Goal: Download file/media

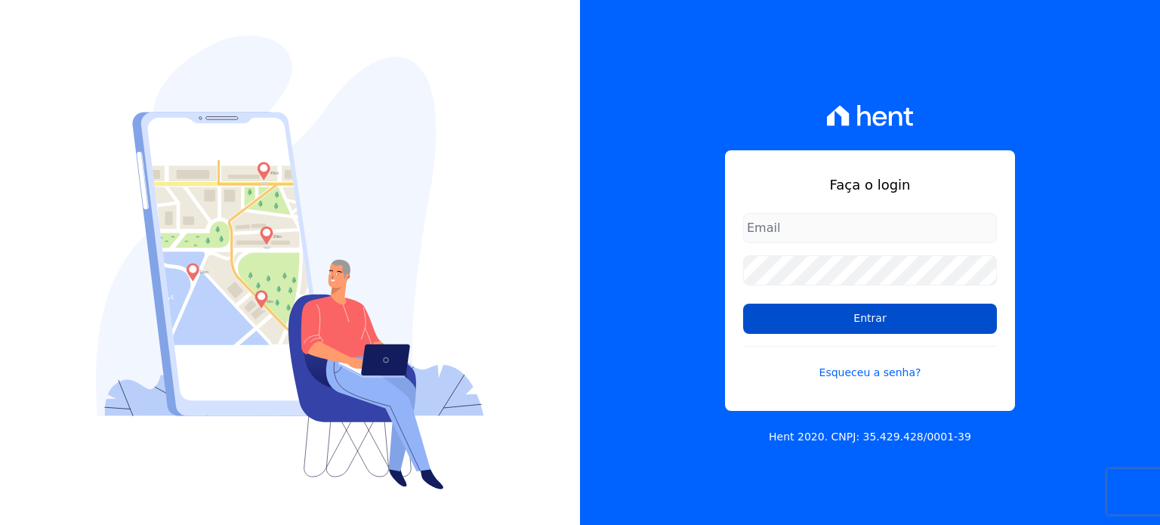
type input "rafaeloliveira@construtoravitale.com.br"
click at [864, 313] on input "Entrar" at bounding box center [870, 318] width 254 height 30
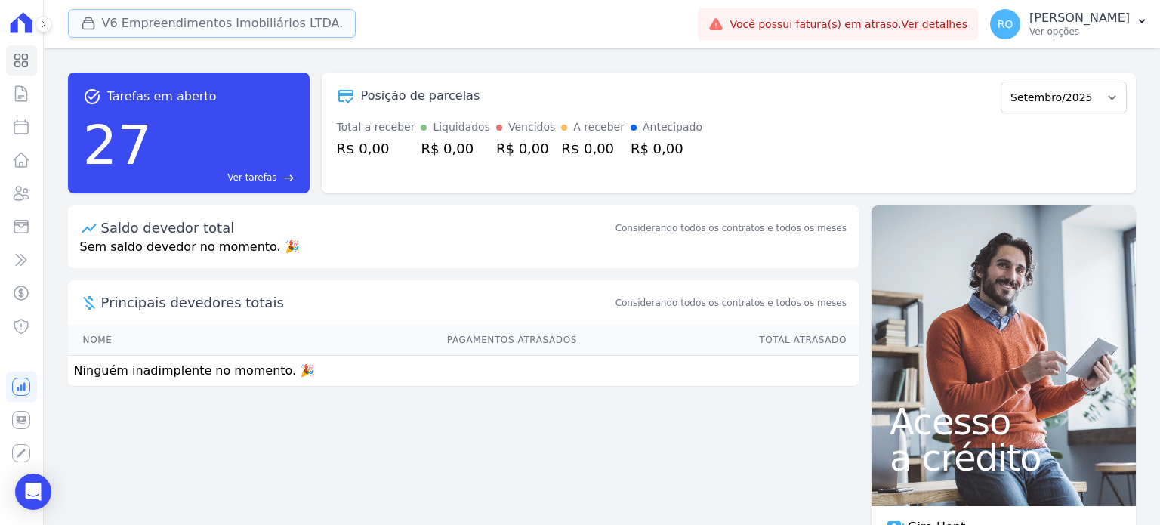
click at [169, 29] on button "V6 Empreendimentos Imobiliários LTDA." at bounding box center [212, 23] width 288 height 29
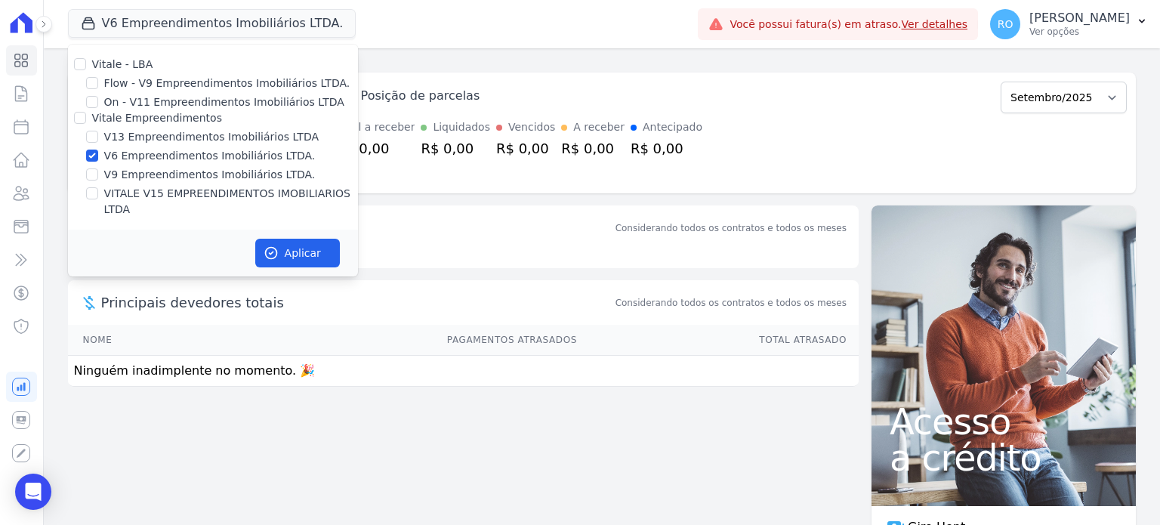
click at [133, 132] on label "V13 Empreendimentos Imobiliários LTDA" at bounding box center [211, 137] width 214 height 16
click at [98, 132] on input "V13 Empreendimentos Imobiliários LTDA" at bounding box center [92, 137] width 12 height 12
checkbox input "true"
click at [131, 149] on label "V6 Empreendimentos Imobiliários LTDA." at bounding box center [209, 156] width 211 height 16
click at [98, 149] on input "V6 Empreendimentos Imobiliários LTDA." at bounding box center [92, 155] width 12 height 12
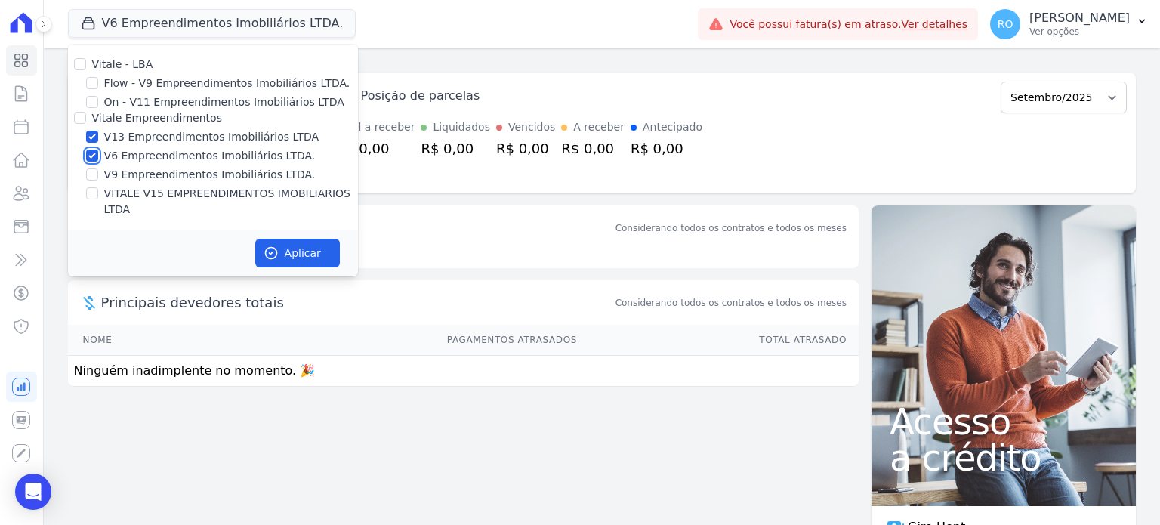
checkbox input "false"
click at [139, 197] on label "VITALE V15 EMPREENDIMENTOS IMOBILIARIOS LTDA" at bounding box center [231, 202] width 254 height 32
click at [98, 197] on input "VITALE V15 EMPREENDIMENTOS IMOBILIARIOS LTDA" at bounding box center [92, 193] width 12 height 12
checkbox input "true"
click at [272, 239] on button "Aplicar" at bounding box center [297, 253] width 85 height 29
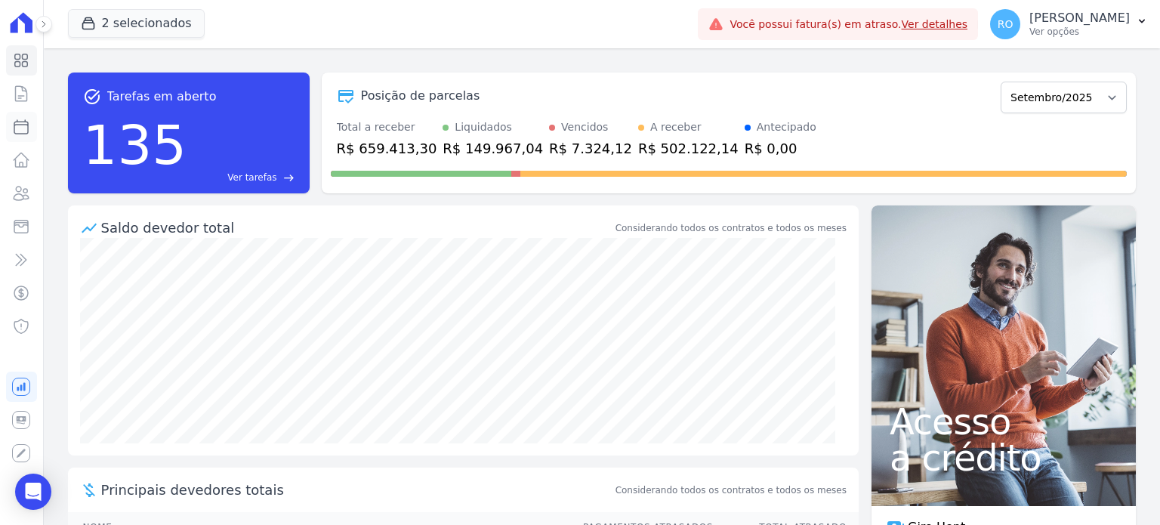
click at [21, 131] on icon at bounding box center [21, 127] width 18 height 18
select select
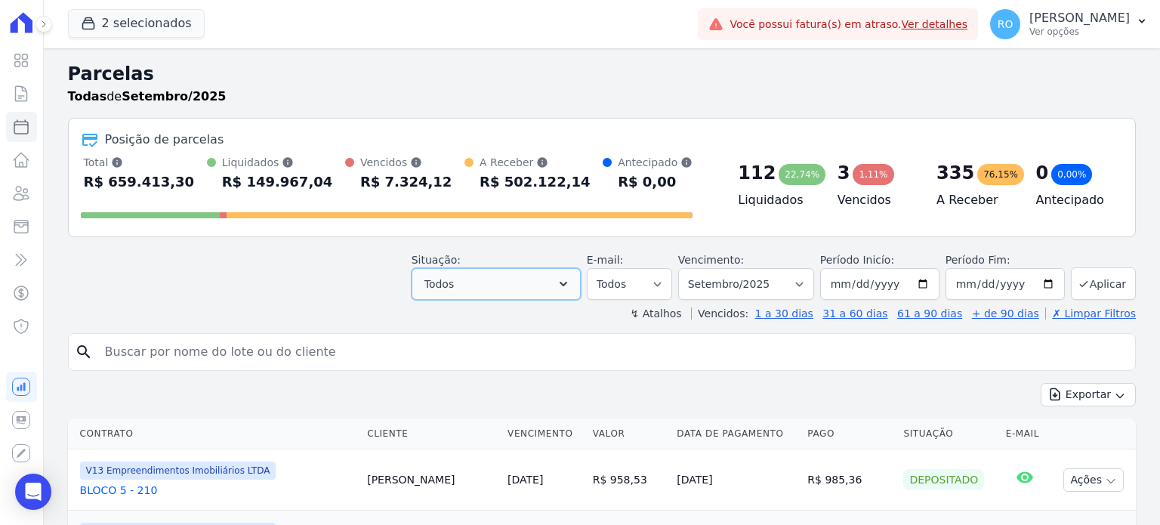
click at [571, 285] on icon "button" at bounding box center [563, 283] width 15 height 15
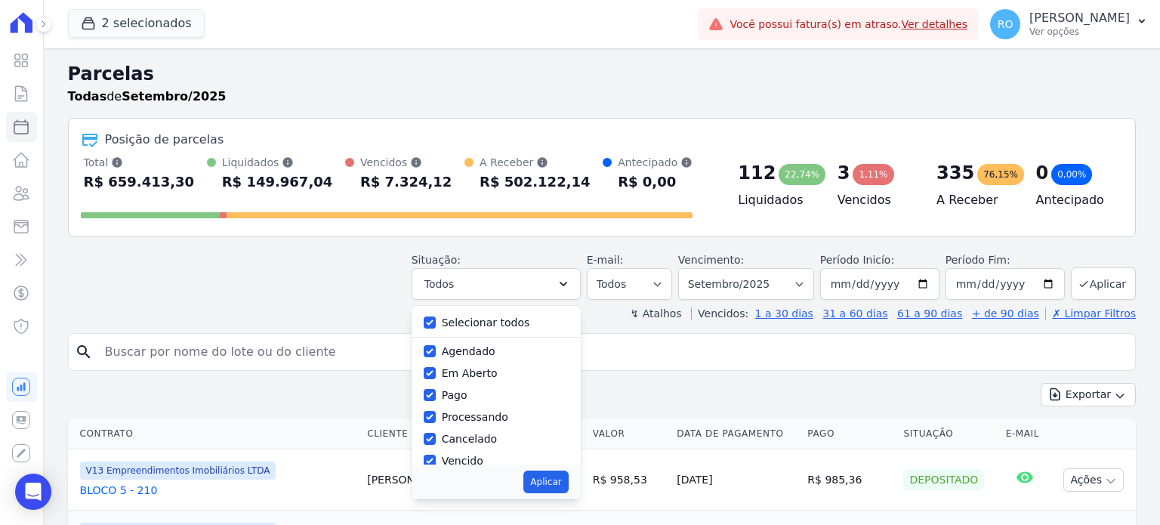
click at [504, 326] on label "Selecionar todos" at bounding box center [486, 322] width 88 height 12
click at [436, 326] on input "Selecionar todos" at bounding box center [430, 322] width 12 height 12
checkbox input "false"
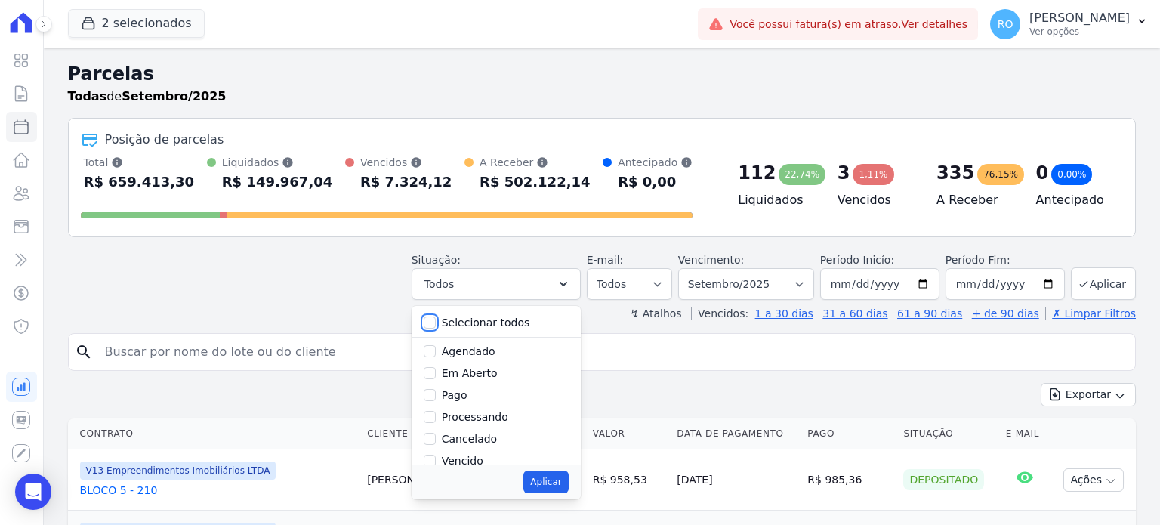
checkbox input "false"
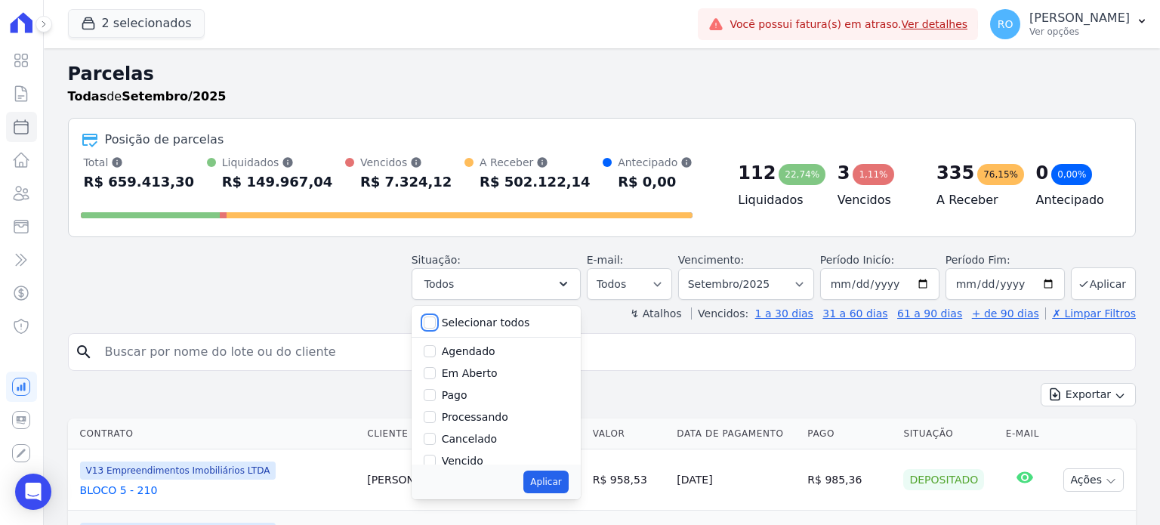
checkbox input "false"
click at [467, 406] on div "Processando" at bounding box center [496, 417] width 145 height 22
click at [436, 396] on input "Pago" at bounding box center [430, 395] width 12 height 12
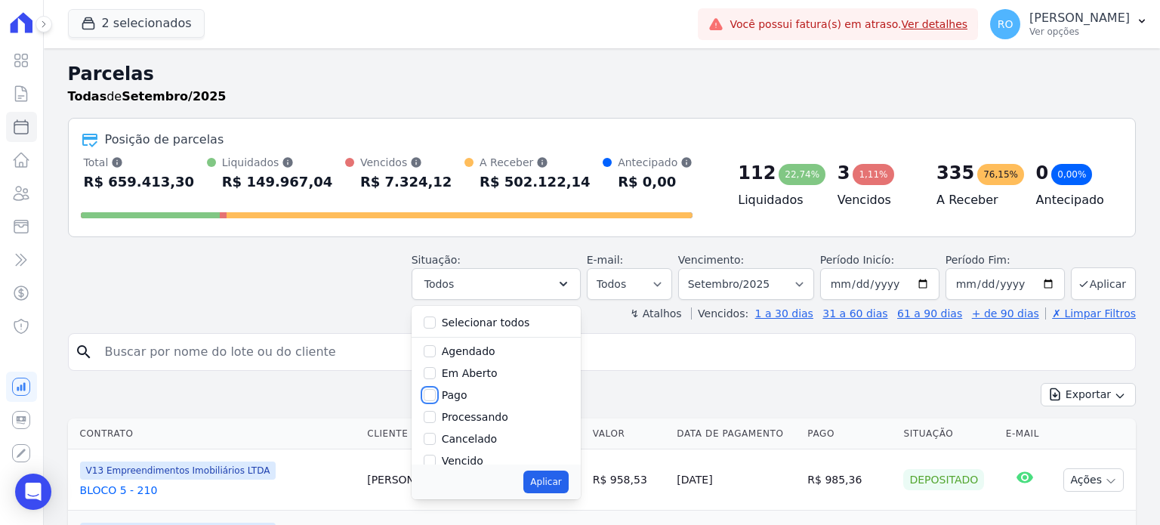
checkbox input "true"
click at [465, 415] on div "Transferindo" at bounding box center [496, 407] width 145 height 22
click at [466, 410] on label "Transferindo" at bounding box center [475, 407] width 66 height 12
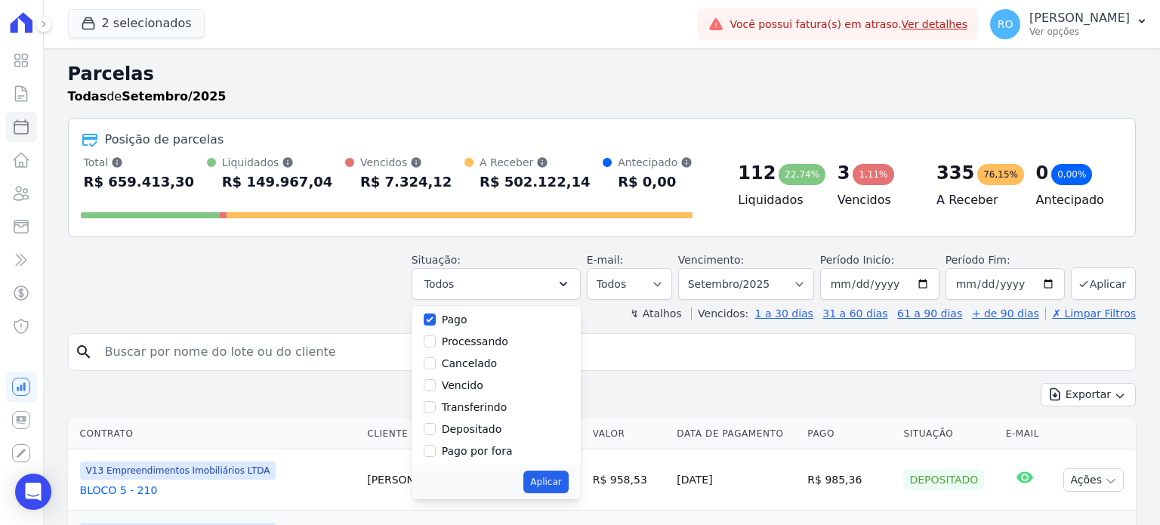
click at [436, 410] on input "Transferindo" at bounding box center [430, 407] width 12 height 12
checkbox input "true"
click at [468, 425] on label "Depositado" at bounding box center [472, 429] width 60 height 12
click at [436, 425] on input "Depositado" at bounding box center [430, 429] width 12 height 12
checkbox input "true"
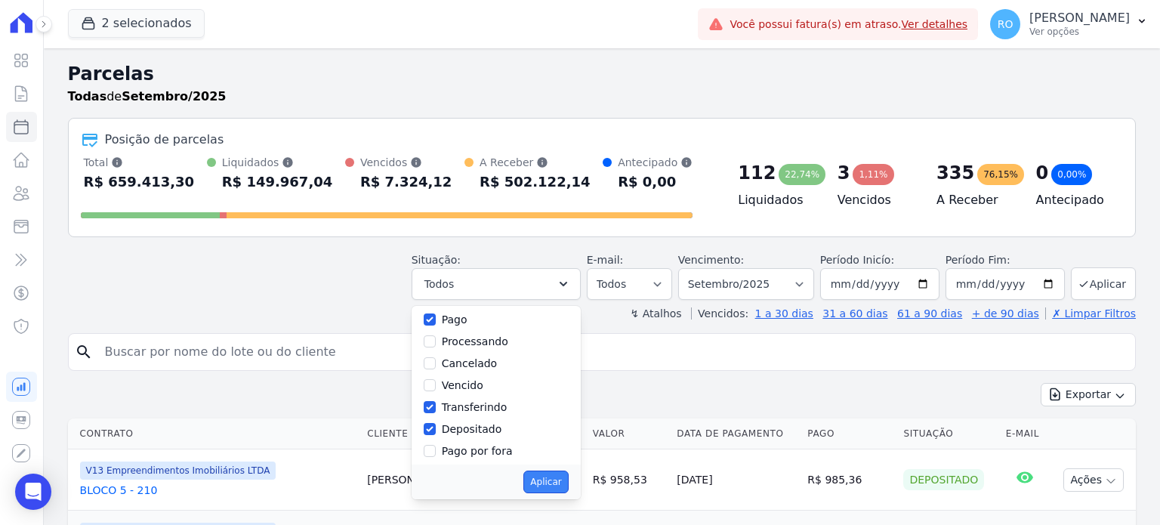
click at [550, 482] on button "Aplicar" at bounding box center [545, 481] width 45 height 23
select select "paid"
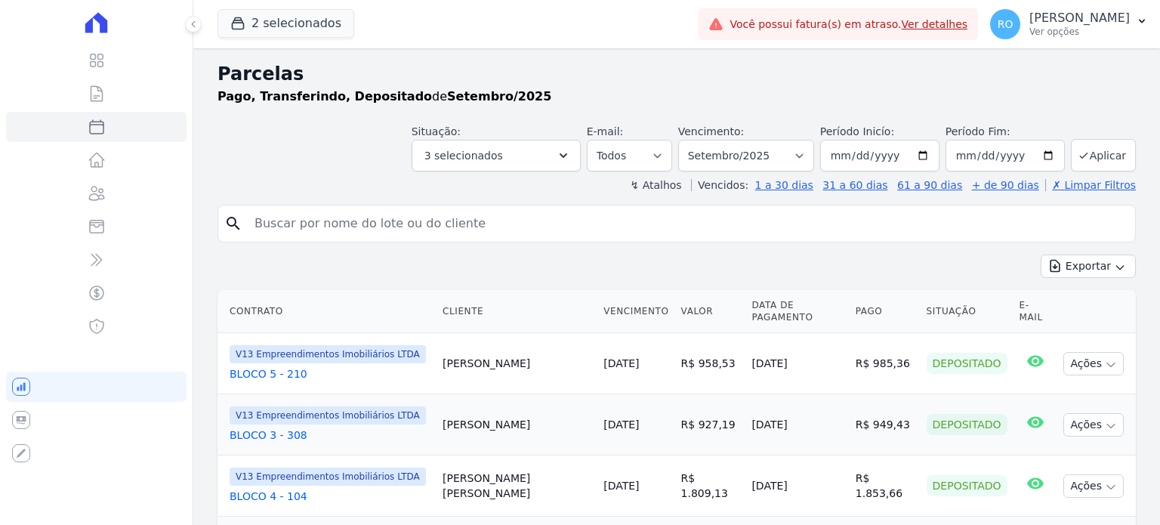
select select
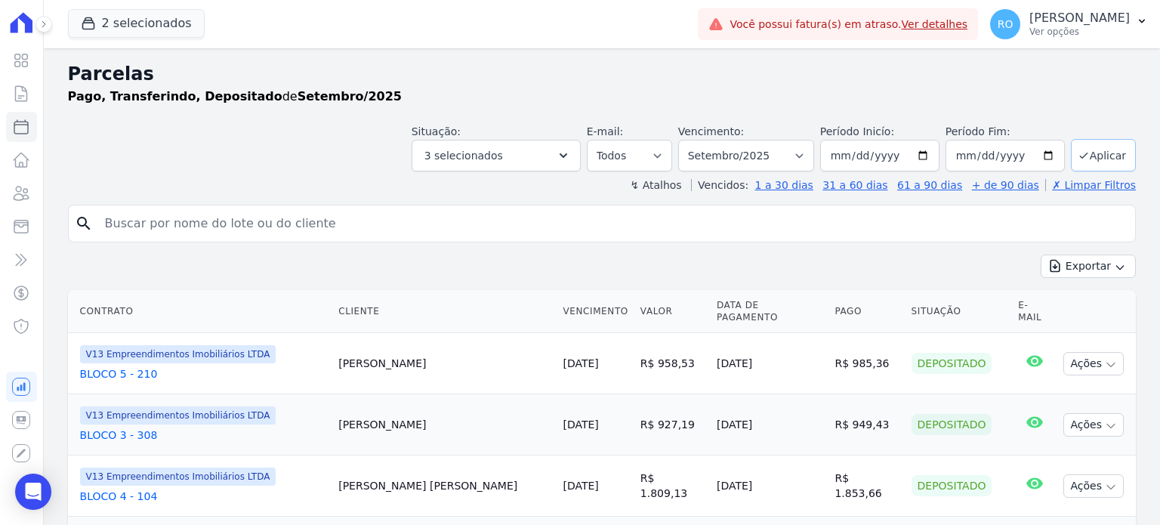
click at [1104, 157] on button "Aplicar" at bounding box center [1102, 155] width 65 height 32
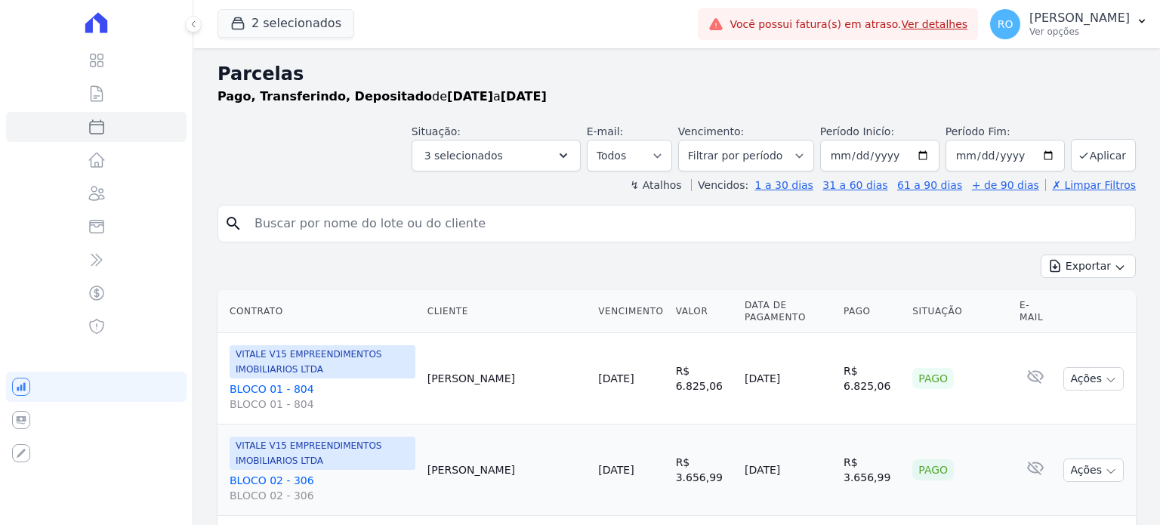
select select
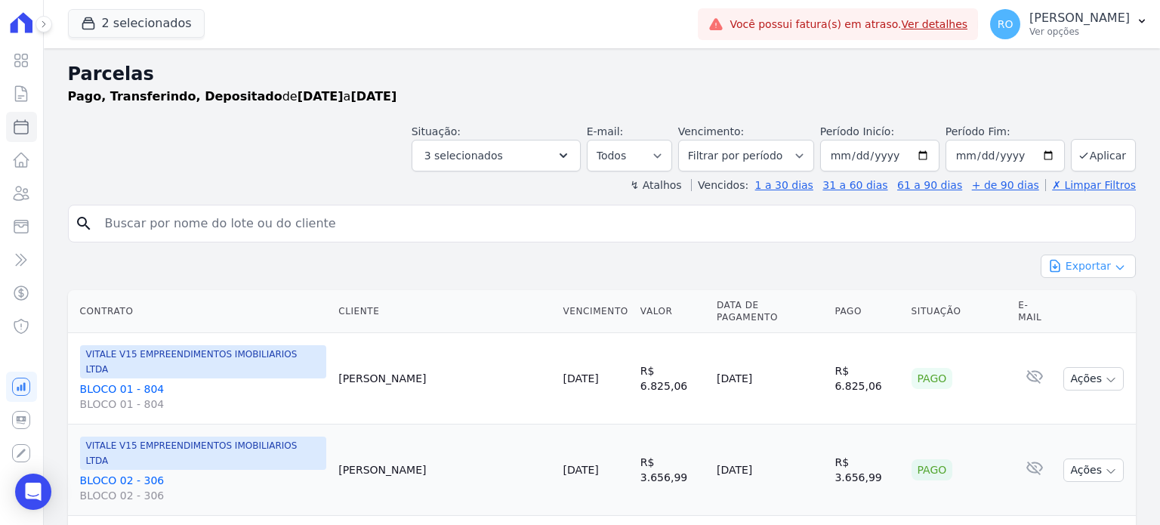
click at [1066, 270] on button "Exportar" at bounding box center [1087, 265] width 95 height 23
click at [1070, 325] on span "Exportar CSV" at bounding box center [1086, 327] width 80 height 15
click at [1066, 36] on p "Ver opções" at bounding box center [1079, 32] width 100 height 12
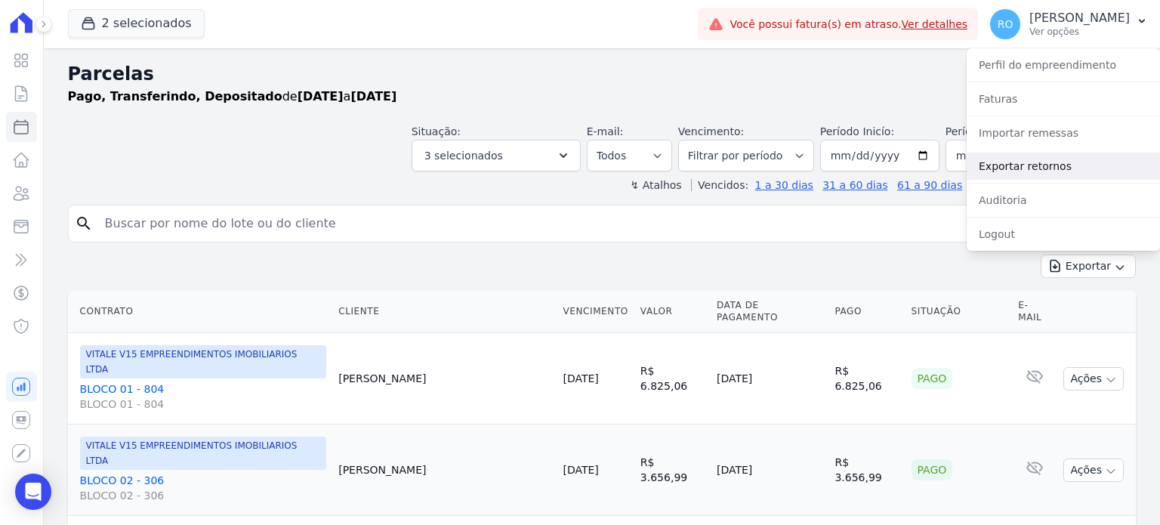
click at [1079, 161] on link "Exportar retornos" at bounding box center [1062, 165] width 193 height 27
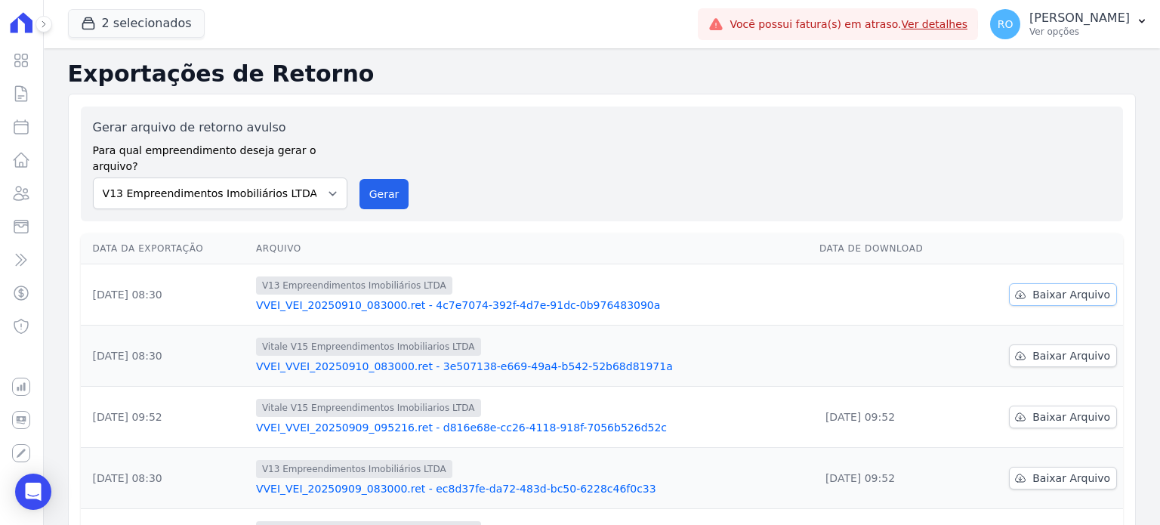
click at [1051, 287] on span "Baixar Arquivo" at bounding box center [1071, 294] width 78 height 15
click at [1048, 348] on span "Baixar Arquivo" at bounding box center [1071, 355] width 78 height 15
click at [377, 186] on button "Gerar" at bounding box center [384, 194] width 50 height 30
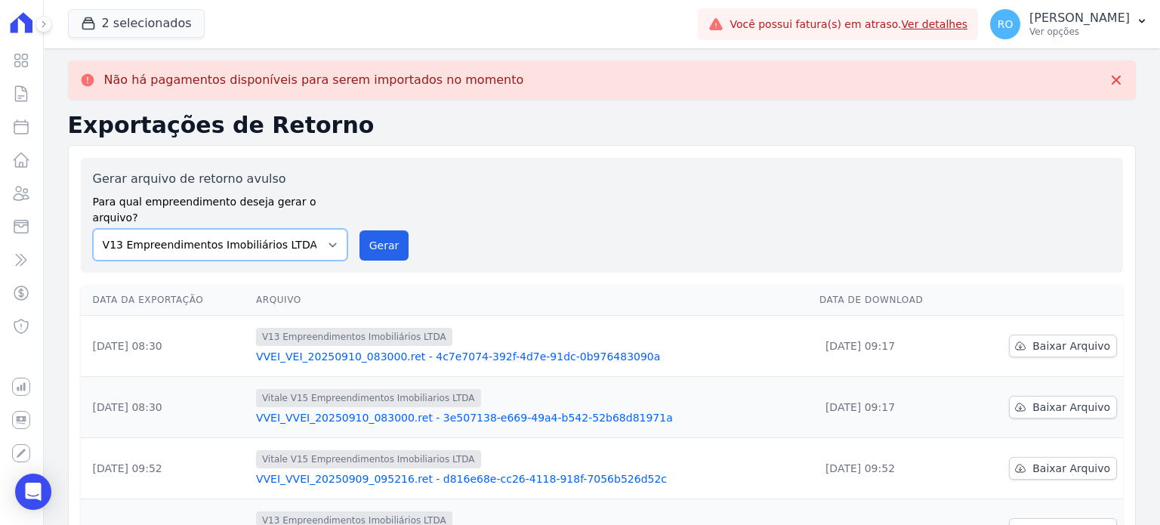
click at [323, 231] on select "Flow - V9 Empreendimentos Imobiliários LTDA. On - V11 Empreendimentos Imobiliár…" at bounding box center [220, 245] width 254 height 32
select select "43a01992-2921-4595-aa0d-28e05d992a61"
click at [93, 229] on select "Flow - V9 Empreendimentos Imobiliários LTDA. On - V11 Empreendimentos Imobiliár…" at bounding box center [220, 245] width 254 height 32
click at [360, 233] on button "Gerar" at bounding box center [384, 245] width 50 height 30
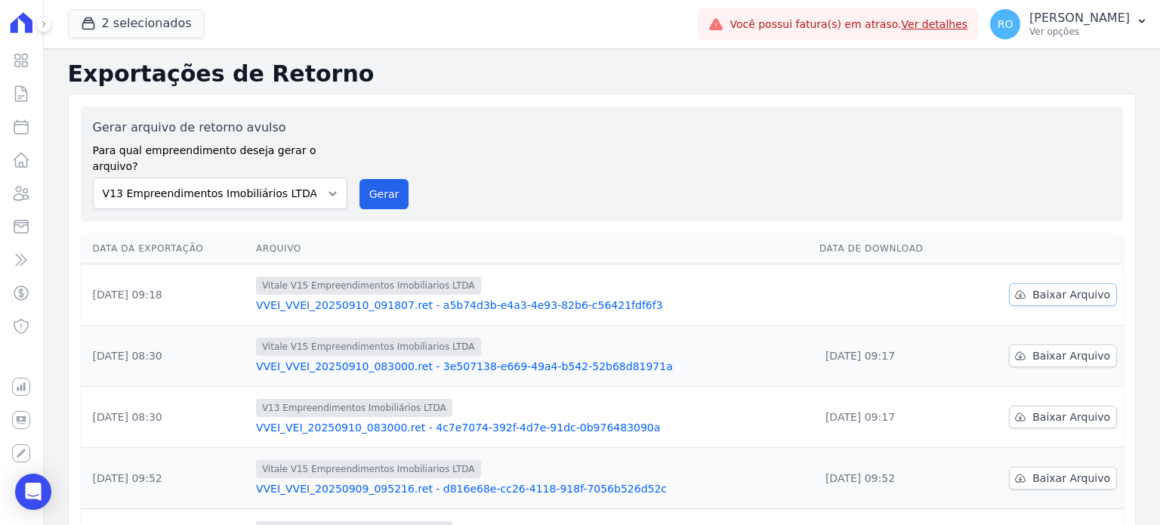
click at [1032, 287] on span "Baixar Arquivo" at bounding box center [1071, 294] width 78 height 15
